Goal: Information Seeking & Learning: Learn about a topic

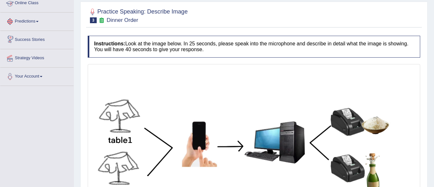
click at [32, 2] on link "Online Class" at bounding box center [36, 2] width 73 height 16
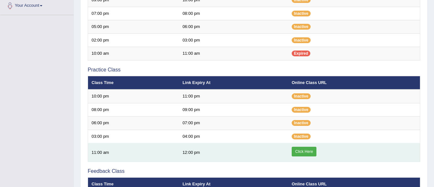
click at [296, 150] on link "Click Here" at bounding box center [304, 152] width 25 height 10
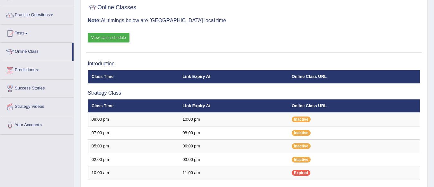
scroll to position [35, 0]
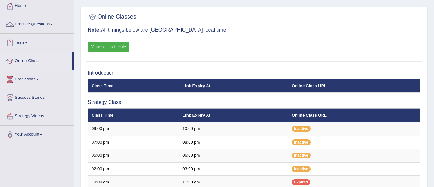
click at [25, 43] on link "Tests" at bounding box center [36, 42] width 73 height 16
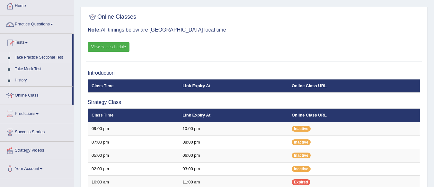
click at [42, 57] on link "Take Practice Sectional Test" at bounding box center [42, 58] width 60 height 12
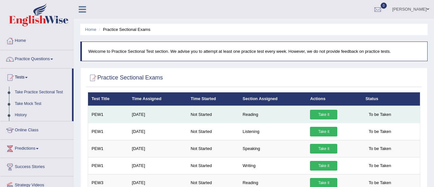
click at [324, 115] on link "Take it" at bounding box center [323, 115] width 27 height 10
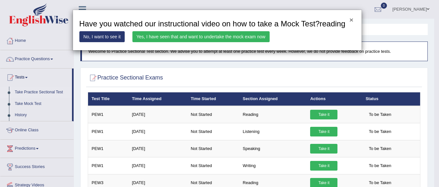
click at [352, 18] on button "×" at bounding box center [351, 19] width 4 height 7
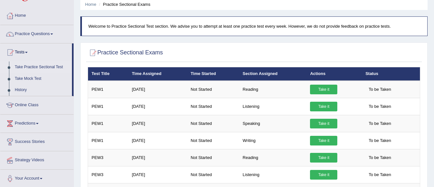
scroll to position [32, 0]
